Goal: Task Accomplishment & Management: Manage account settings

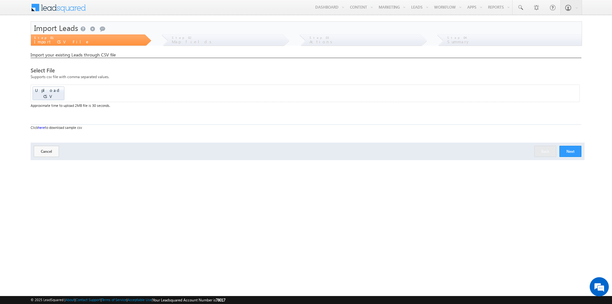
click at [386, 38] on div "Step 03" at bounding box center [365, 36] width 110 height 5
click at [294, 32] on div "Import Leads Send a smile Send a frown Submit feedback" at bounding box center [306, 28] width 551 height 13
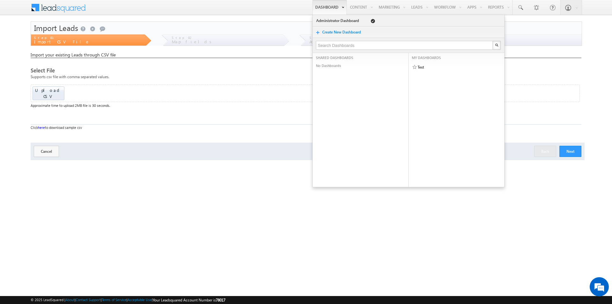
click at [327, 9] on link "Dashboard" at bounding box center [329, 7] width 34 height 15
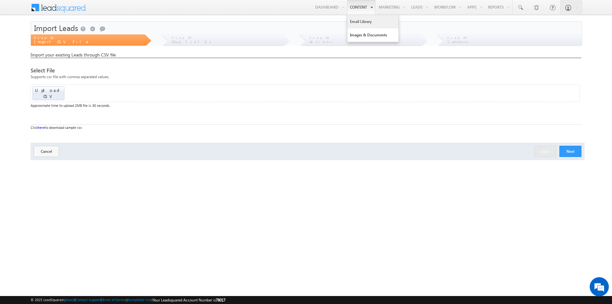
click at [355, 22] on link "Email Library" at bounding box center [372, 21] width 51 height 13
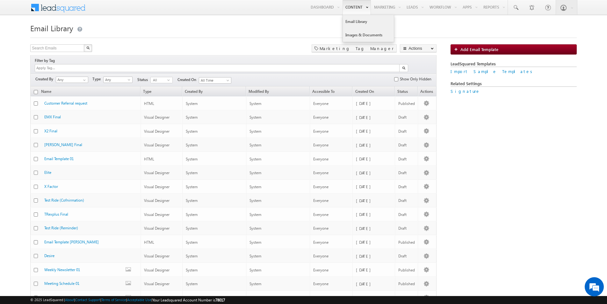
click at [347, 35] on link "Images & Documents" at bounding box center [368, 34] width 51 height 13
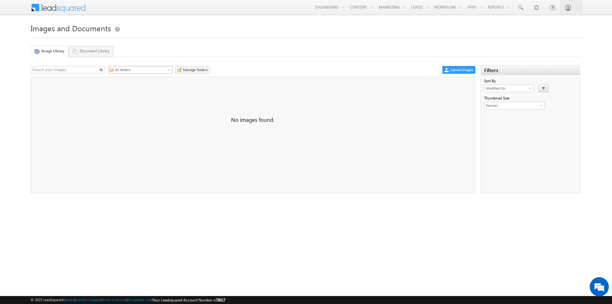
click at [168, 72] on span at bounding box center [169, 71] width 5 height 5
click at [203, 69] on link "Manage Folders" at bounding box center [192, 70] width 34 height 8
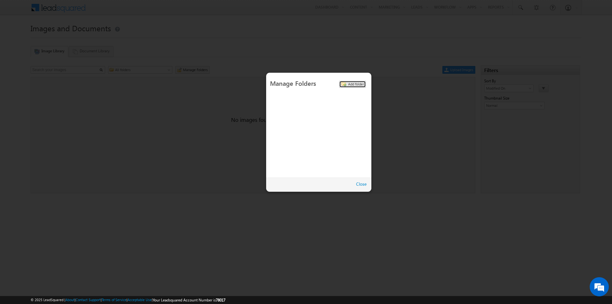
click at [344, 85] on span at bounding box center [343, 84] width 5 height 6
type input "hkgjh"
click at [356, 97] on span at bounding box center [357, 97] width 4 height 4
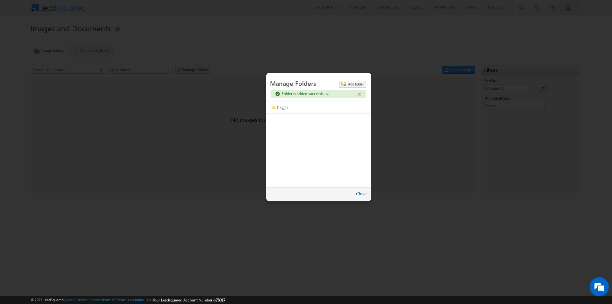
click at [364, 194] on link "Close" at bounding box center [361, 193] width 11 height 6
